Goal: Find contact information: Find contact information

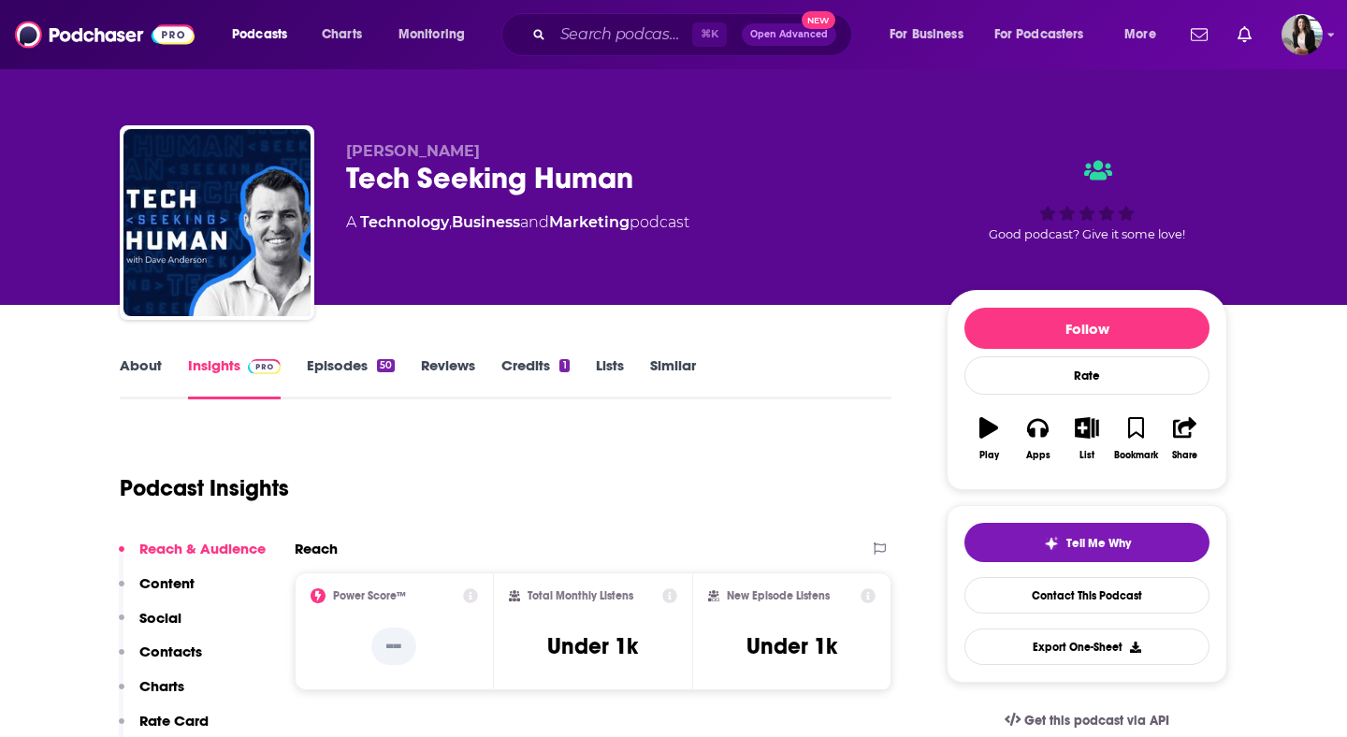
click at [612, 39] on input "Search podcasts, credits, & more..." at bounding box center [622, 35] width 139 height 30
type input "[PERSON_NAME] Show"
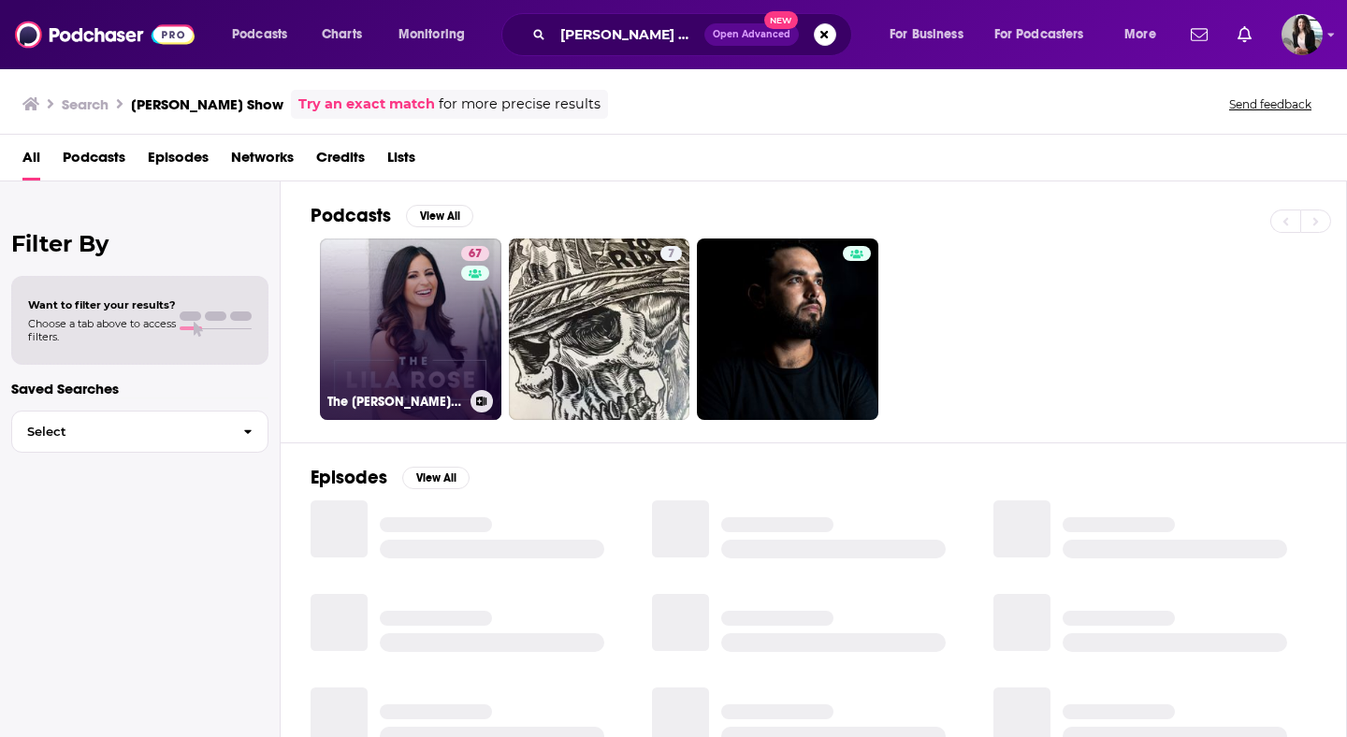
click at [366, 344] on link "67 The [PERSON_NAME] Show" at bounding box center [411, 330] width 182 height 182
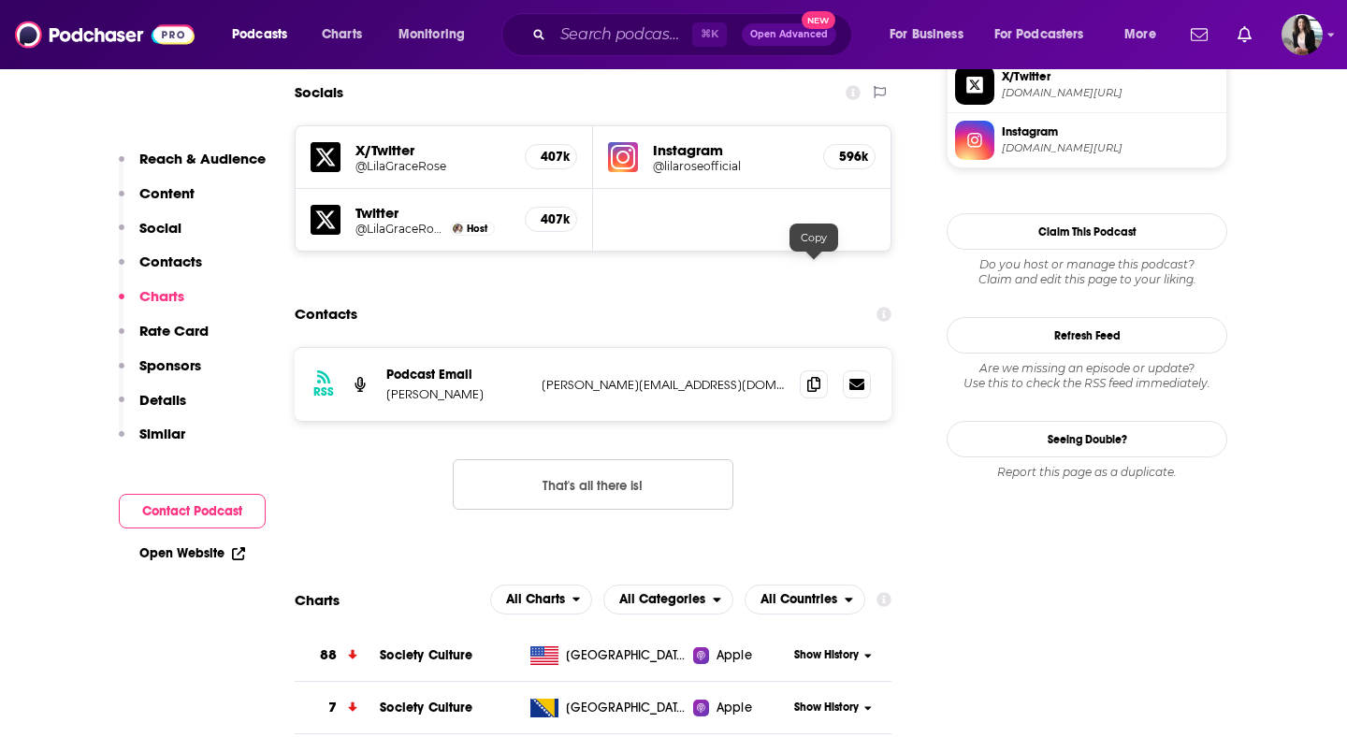
scroll to position [1640, 0]
click at [816, 371] on span at bounding box center [814, 385] width 28 height 28
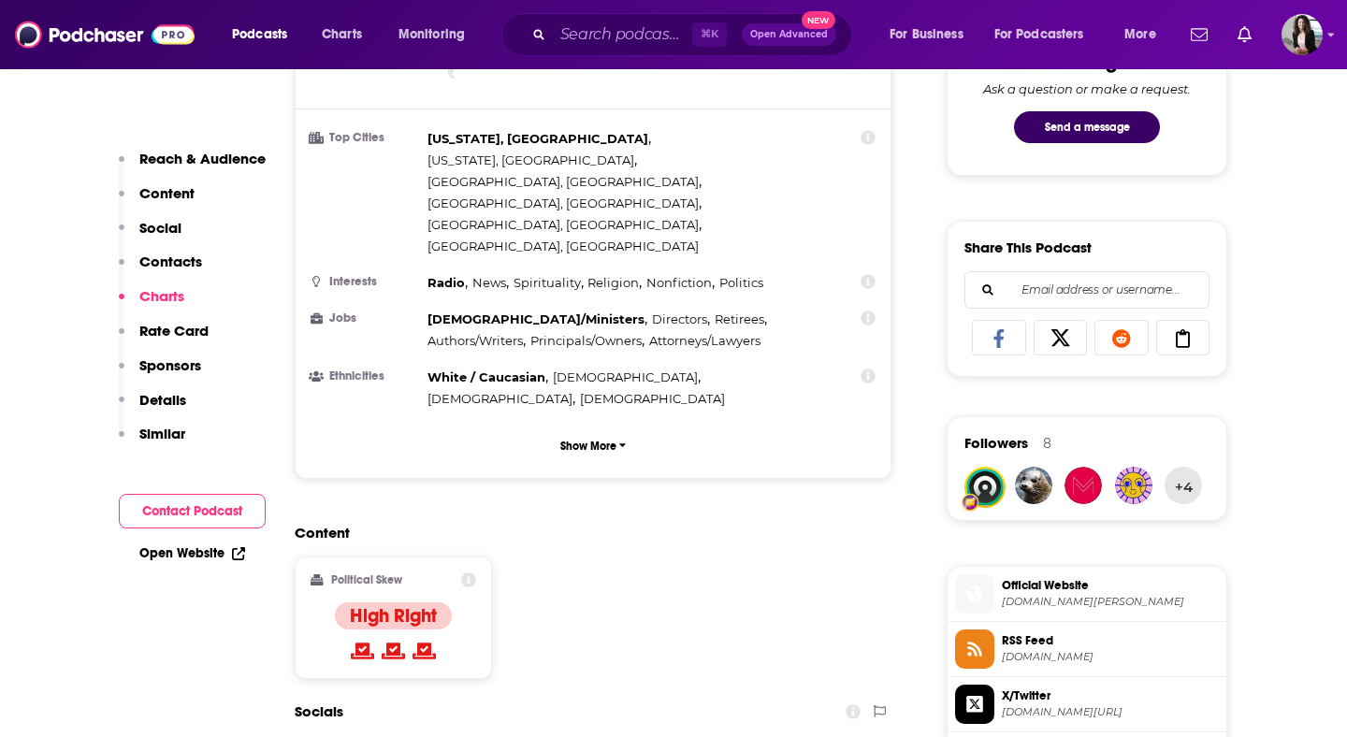
scroll to position [0, 0]
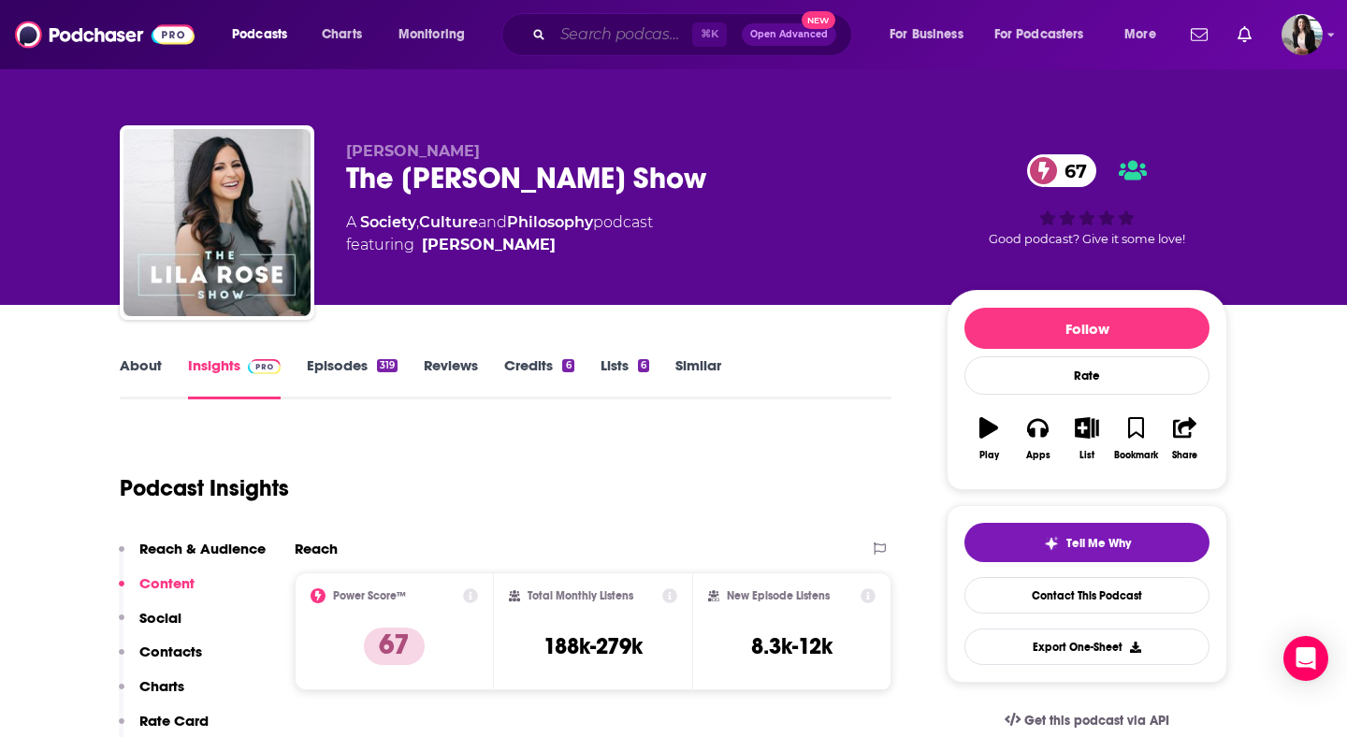
click at [651, 41] on input "Search podcasts, credits, & more..." at bounding box center [622, 35] width 139 height 30
paste input "The [PERSON_NAME] Leadership Podcast"
type input "The [PERSON_NAME] Leadership Podcast"
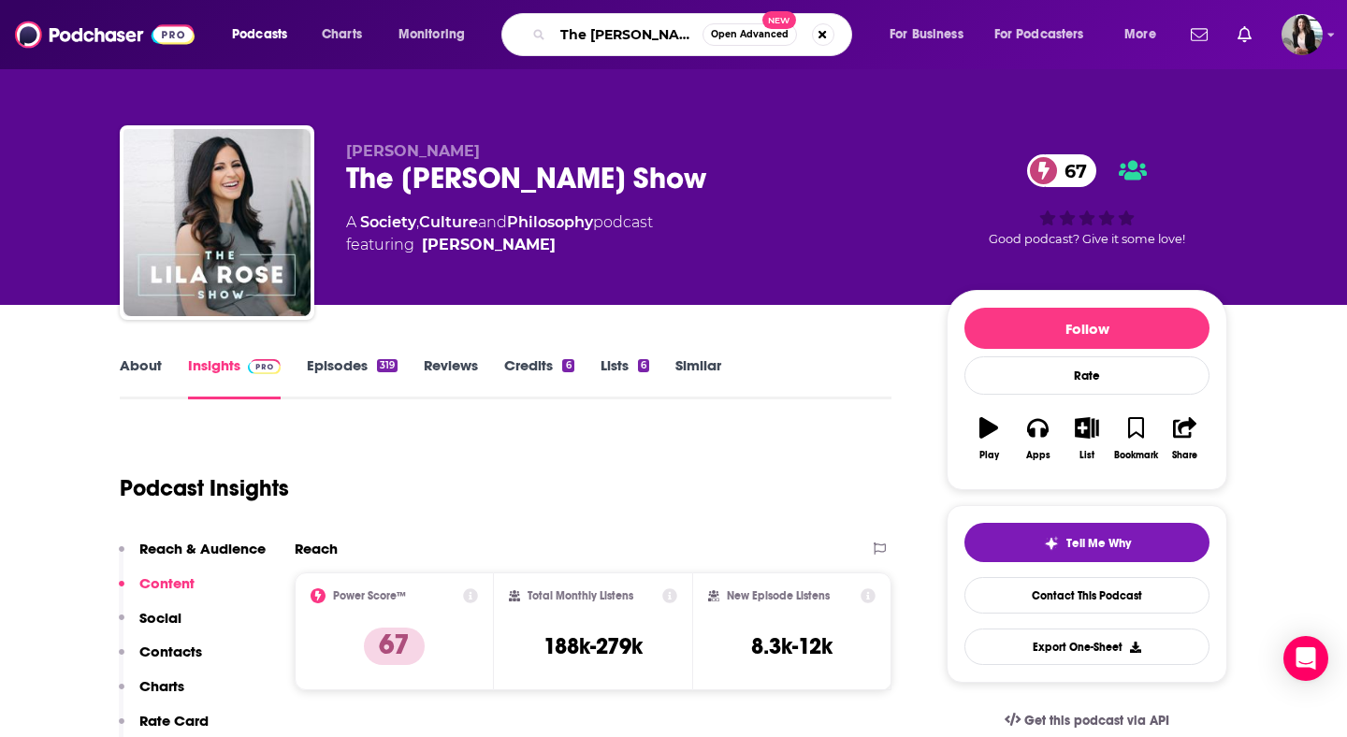
scroll to position [0, 145]
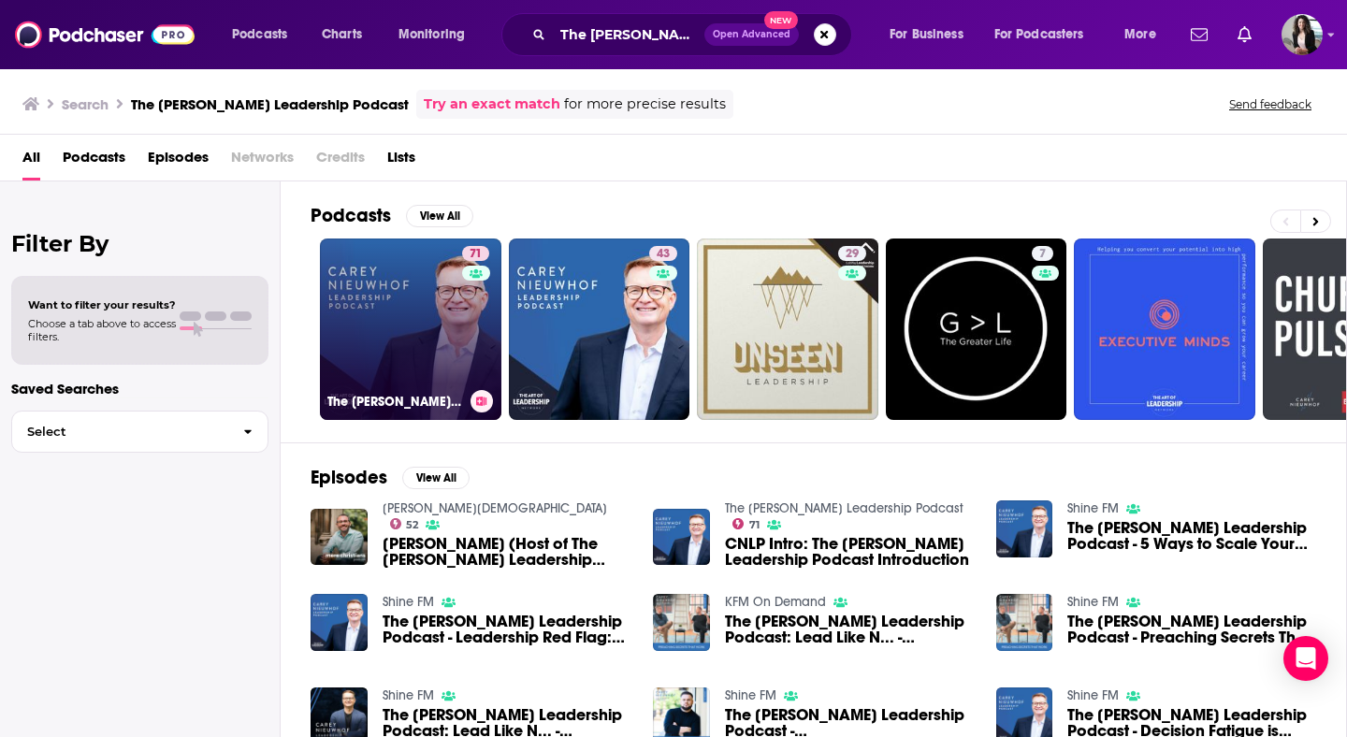
click at [435, 326] on link "71 The [PERSON_NAME] Leadership Podcast" at bounding box center [411, 330] width 182 height 182
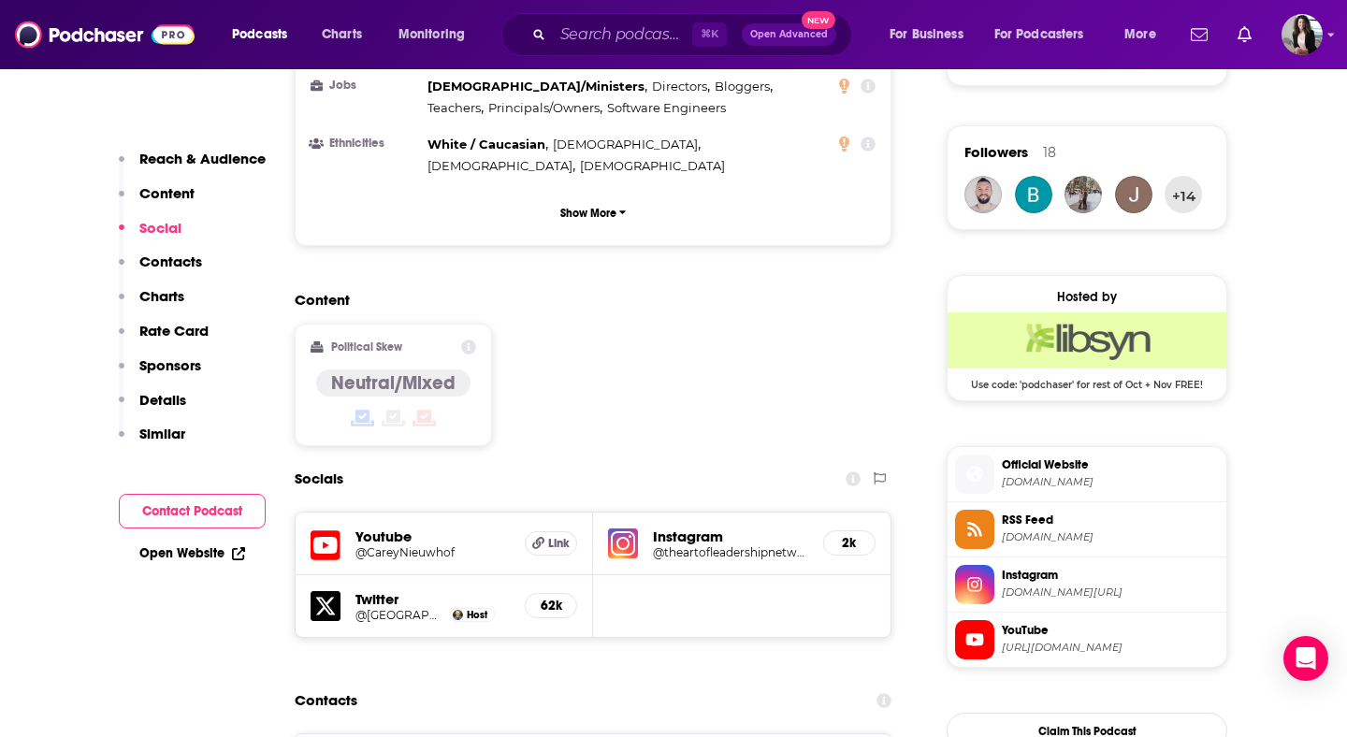
scroll to position [1489, 0]
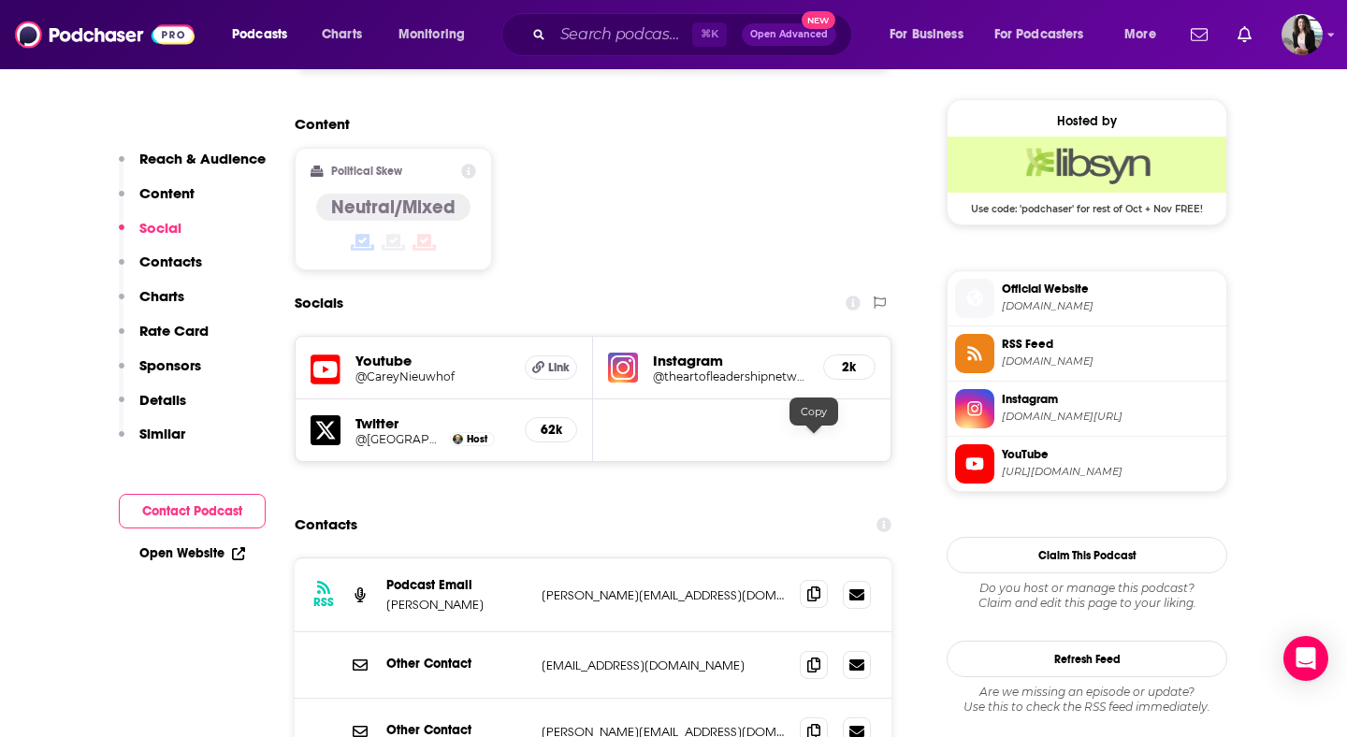
click at [818, 587] on icon at bounding box center [814, 594] width 13 height 15
